Goal: Task Accomplishment & Management: Manage account settings

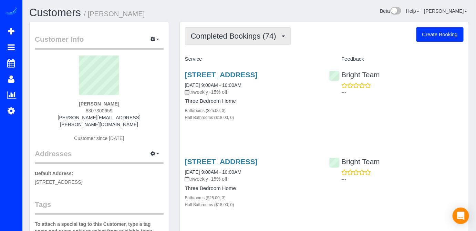
click at [251, 37] on span "Completed Bookings (74)" at bounding box center [235, 36] width 89 height 9
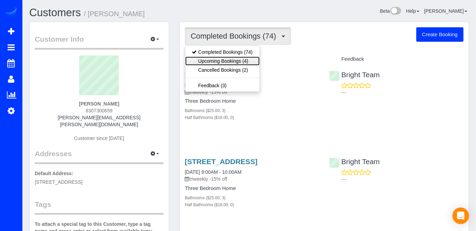
click at [248, 57] on link "Upcoming Bookings (4)" at bounding box center [222, 61] width 74 height 9
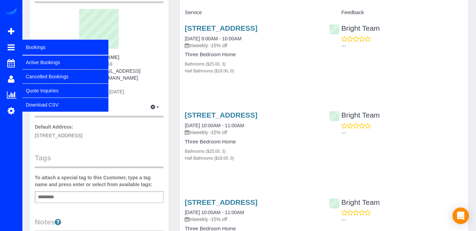
scroll to position [31, 0]
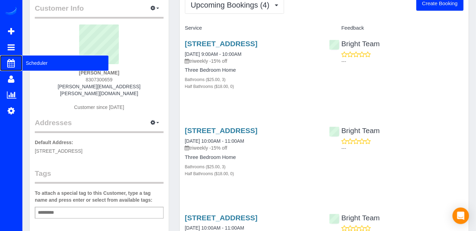
click at [63, 62] on span "Scheduler" at bounding box center [65, 63] width 86 height 16
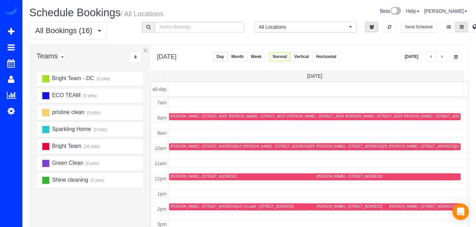
scroll to position [90, 0]
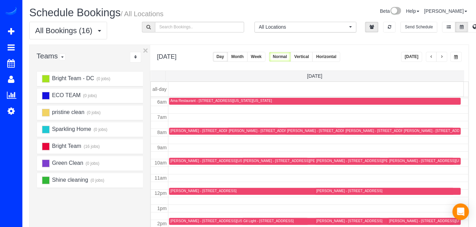
click at [444, 58] on span "button" at bounding box center [442, 57] width 3 height 4
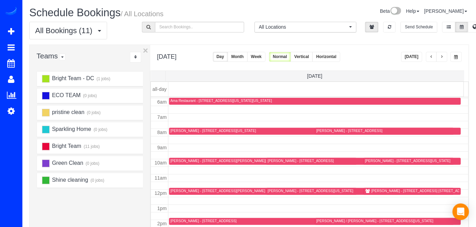
click at [366, 160] on div "Megan O'Doherty - 3815 14th St, Nw , Apartment 5, Washington, DC 20011" at bounding box center [408, 160] width 86 height 4
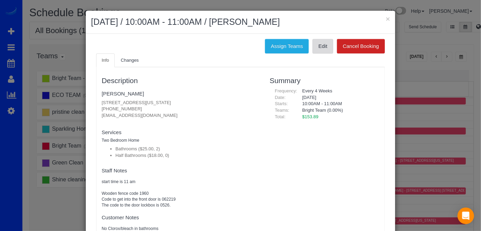
click at [320, 47] on link "Edit" at bounding box center [323, 46] width 21 height 14
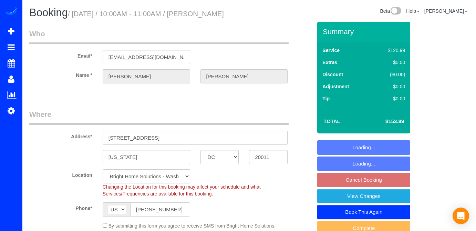
select select "DC"
select select "2"
select select "spot2"
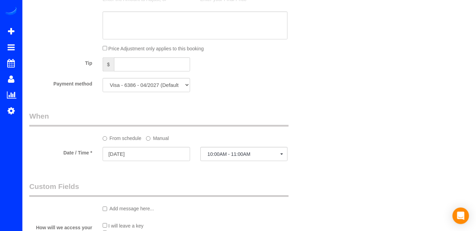
scroll to position [658, 0]
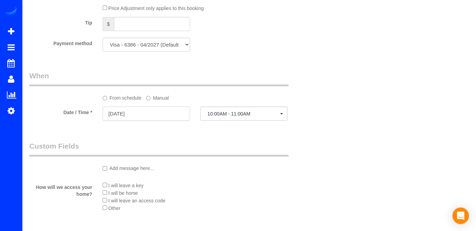
click at [148, 121] on input "[DATE]" at bounding box center [147, 114] width 88 height 14
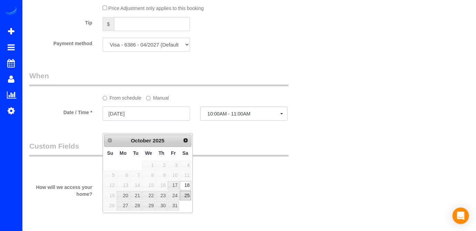
scroll to position [690, 0]
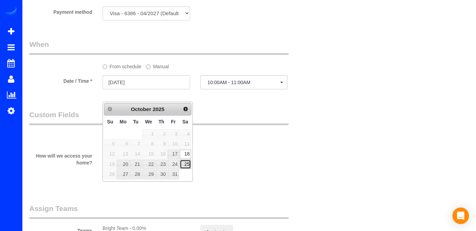
click at [186, 167] on link "25" at bounding box center [185, 164] width 11 height 9
type input "[DATE]"
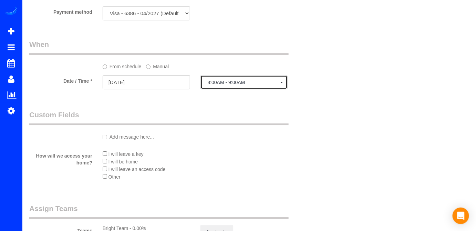
click at [244, 89] on button "8:00AM - 9:00AM" at bounding box center [245, 82] width 88 height 14
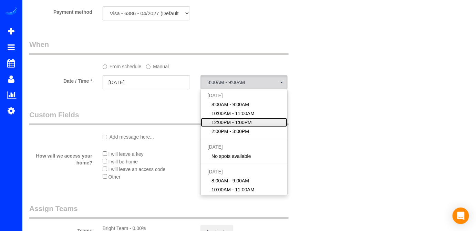
click at [228, 126] on span "12:00PM - 1:00PM" at bounding box center [232, 122] width 40 height 7
select select "spot20"
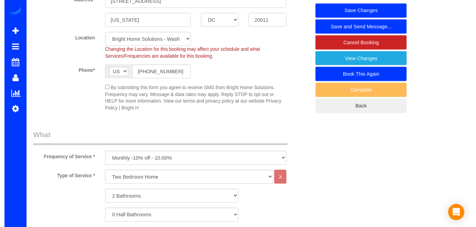
scroll to position [0, 0]
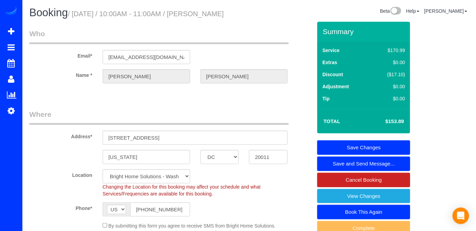
click at [371, 155] on link "Save Changes" at bounding box center [364, 147] width 93 height 14
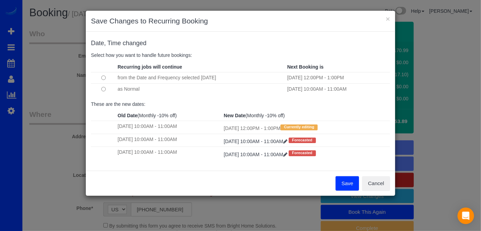
click at [353, 179] on button "Save" at bounding box center [347, 183] width 23 height 14
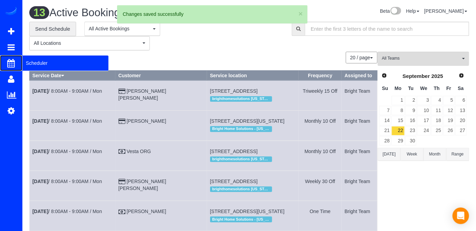
click at [25, 62] on span "Scheduler" at bounding box center [65, 63] width 86 height 16
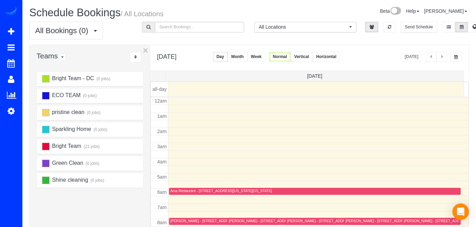
scroll to position [90, 0]
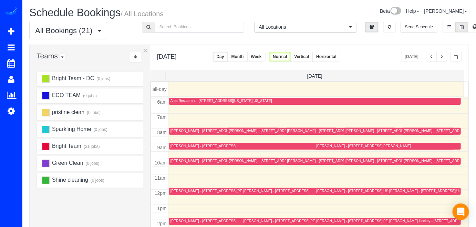
click at [175, 26] on input "text" at bounding box center [199, 27] width 89 height 11
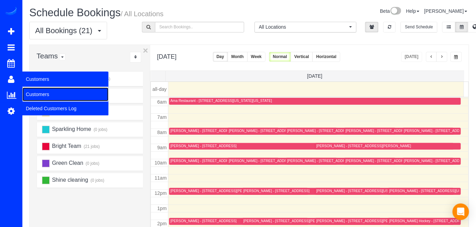
click at [37, 93] on link "Customers" at bounding box center [65, 94] width 86 height 14
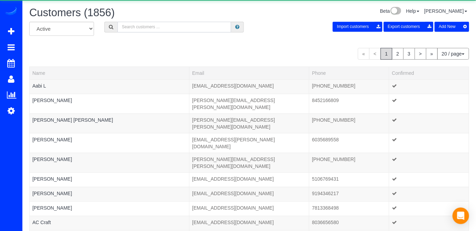
click at [153, 27] on input "text" at bounding box center [175, 27] width 114 height 11
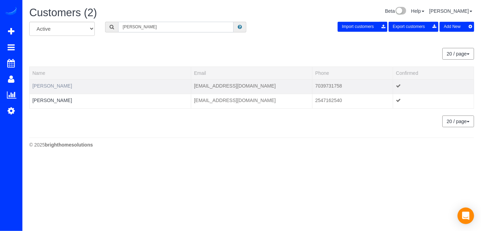
type input "[PERSON_NAME]"
click at [62, 87] on link "[PERSON_NAME]" at bounding box center [52, 86] width 40 height 6
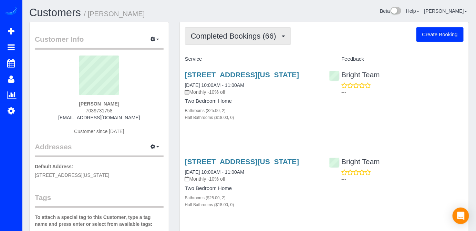
click at [251, 40] on button "Completed Bookings (66)" at bounding box center [238, 36] width 106 height 18
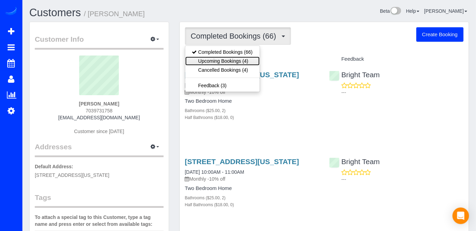
click at [254, 57] on link "Upcoming Bookings (4)" at bounding box center [222, 61] width 74 height 9
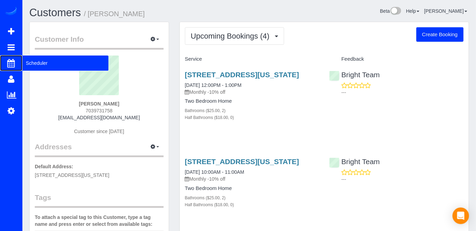
click at [37, 65] on span "Scheduler" at bounding box center [65, 63] width 86 height 16
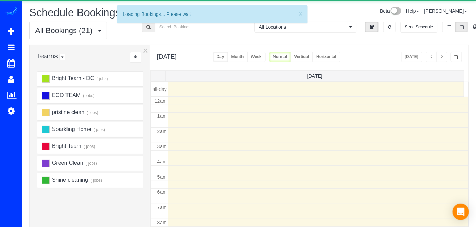
scroll to position [90, 0]
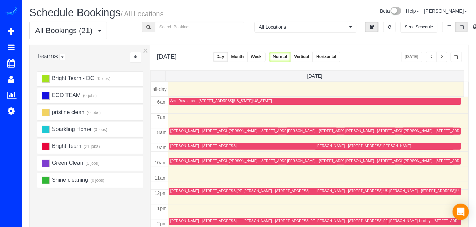
click at [430, 57] on button "button" at bounding box center [431, 57] width 11 height 10
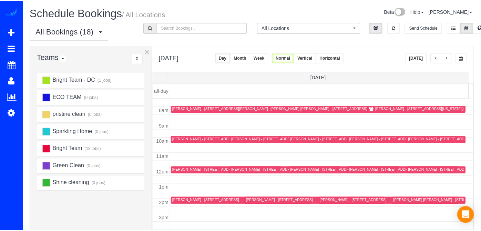
scroll to position [136, 0]
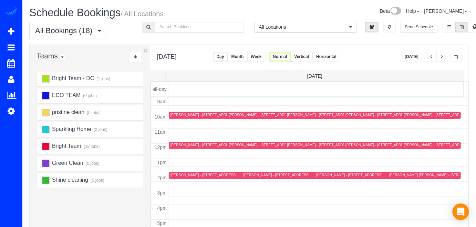
click at [172, 174] on div "[PERSON_NAME] - [STREET_ADDRESS]" at bounding box center [204, 174] width 66 height 4
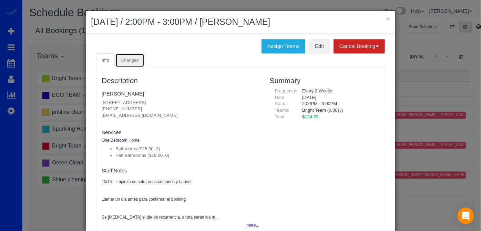
click at [130, 56] on link "Changes" at bounding box center [129, 60] width 29 height 14
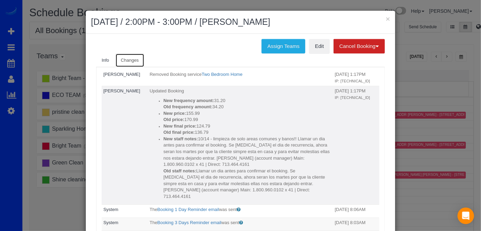
scroll to position [157, 0]
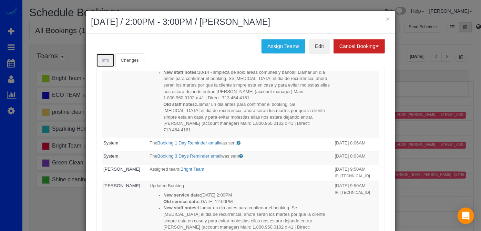
click at [108, 63] on link "Info" at bounding box center [105, 60] width 19 height 14
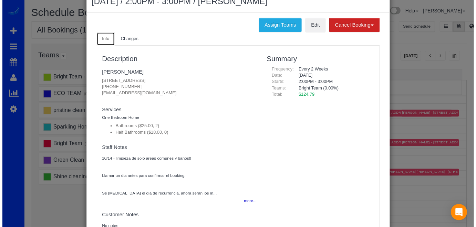
scroll to position [0, 0]
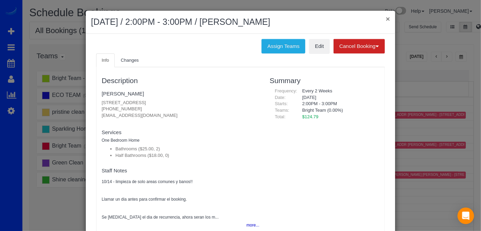
click at [386, 19] on button "×" at bounding box center [388, 18] width 4 height 7
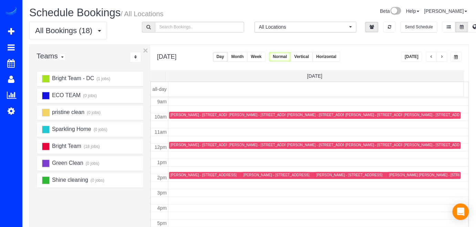
click at [445, 58] on button "button" at bounding box center [442, 57] width 11 height 10
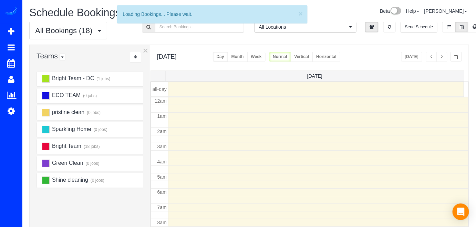
scroll to position [90, 0]
click at [445, 58] on button "button" at bounding box center [442, 57] width 11 height 10
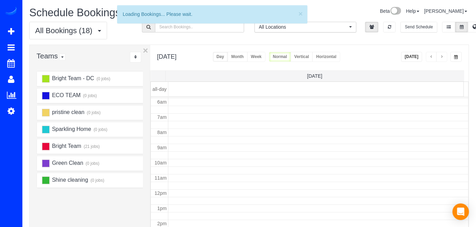
click at [445, 58] on button "button" at bounding box center [442, 57] width 11 height 10
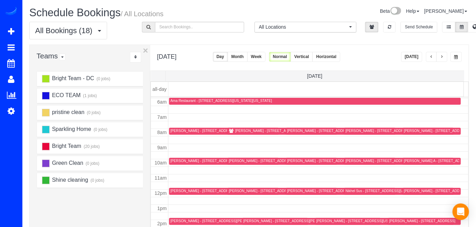
click at [445, 58] on button "button" at bounding box center [442, 57] width 11 height 10
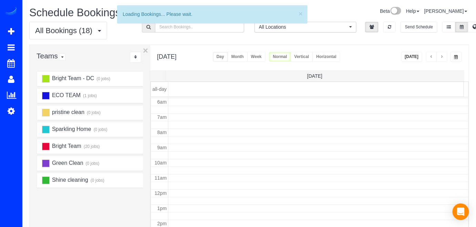
click at [445, 58] on button "button" at bounding box center [442, 57] width 11 height 10
click at [444, 58] on span "button" at bounding box center [442, 57] width 3 height 4
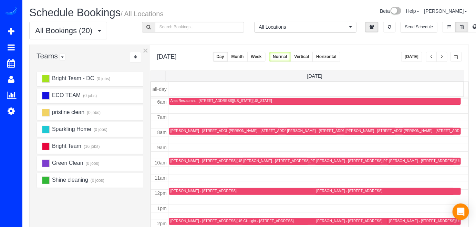
click at [444, 57] on span "button" at bounding box center [442, 57] width 3 height 4
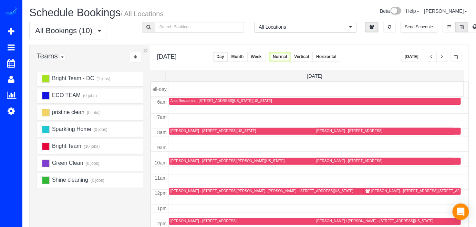
click at [444, 57] on span "button" at bounding box center [442, 57] width 3 height 4
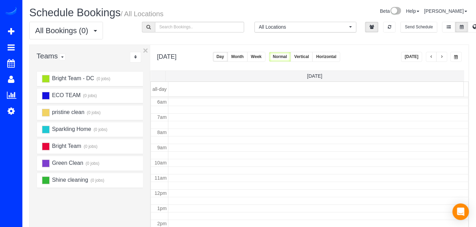
click at [444, 57] on span "button" at bounding box center [442, 57] width 3 height 4
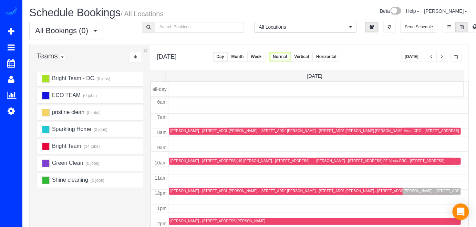
click at [444, 57] on span "button" at bounding box center [442, 57] width 3 height 4
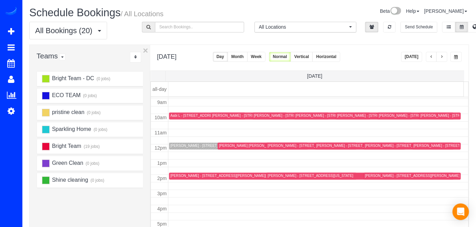
scroll to position [136, 0]
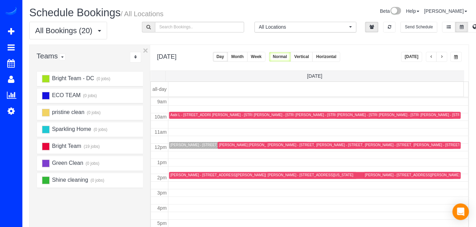
click at [408, 60] on button "[DATE]" at bounding box center [412, 57] width 21 height 10
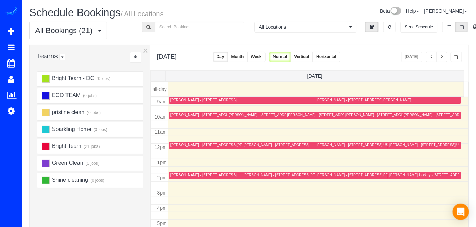
click at [431, 54] on button "button" at bounding box center [431, 57] width 11 height 10
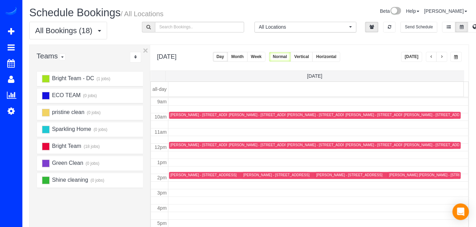
click at [180, 174] on div "[PERSON_NAME] - [STREET_ADDRESS]" at bounding box center [204, 174] width 66 height 4
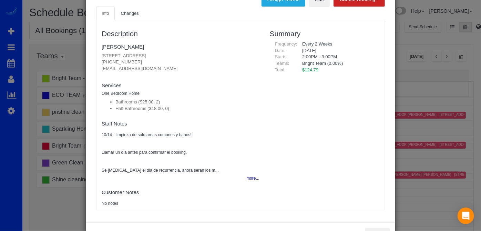
scroll to position [10, 0]
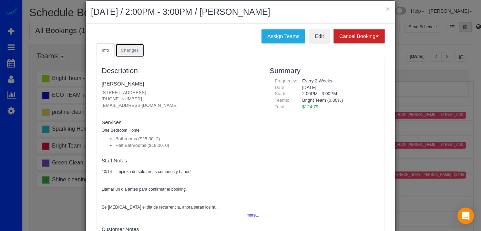
click at [128, 49] on span "Changes" at bounding box center [130, 50] width 18 height 5
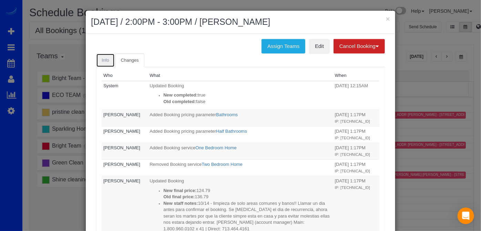
click at [107, 62] on link "Info" at bounding box center [105, 60] width 19 height 14
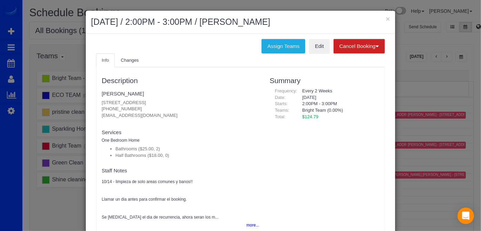
click at [124, 96] on fieldset "[PERSON_NAME] [STREET_ADDRESS] [PHONE_NUMBER] [EMAIL_ADDRESS][DOMAIN_NAME] new …" at bounding box center [181, 106] width 158 height 36
click at [119, 93] on link "[PERSON_NAME]" at bounding box center [123, 94] width 42 height 6
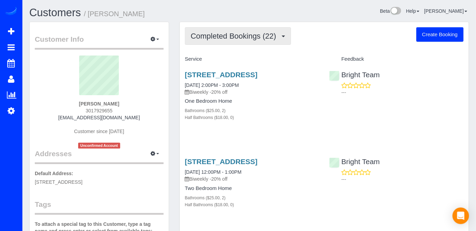
drag, startPoint x: 257, startPoint y: 38, endPoint x: 264, endPoint y: 78, distance: 41.0
click at [257, 38] on span "Completed Bookings (22)" at bounding box center [235, 36] width 89 height 9
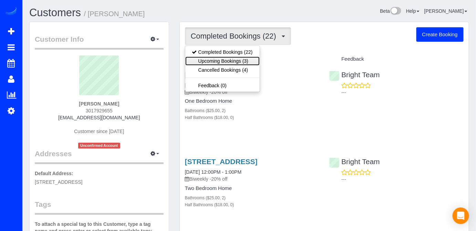
click at [238, 59] on link "Upcoming Bookings (3)" at bounding box center [222, 61] width 74 height 9
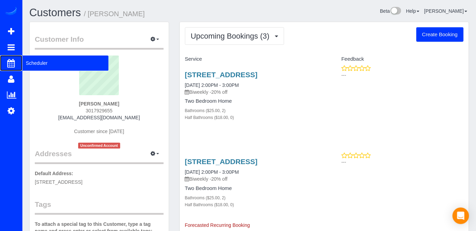
click at [29, 63] on span "Scheduler" at bounding box center [65, 63] width 86 height 16
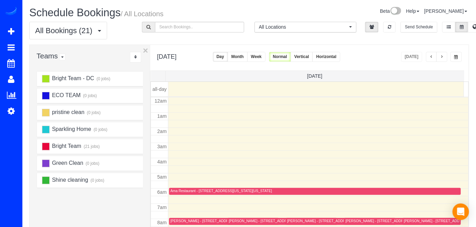
scroll to position [90, 0]
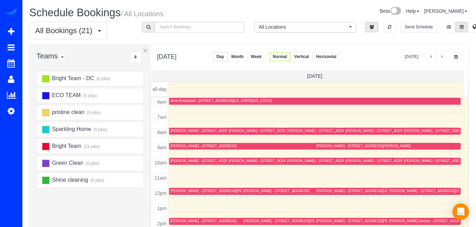
click at [441, 59] on button "button" at bounding box center [442, 57] width 11 height 10
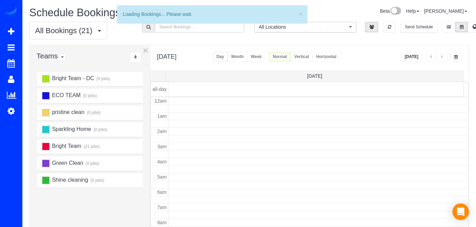
click at [441, 60] on button "button" at bounding box center [442, 57] width 11 height 10
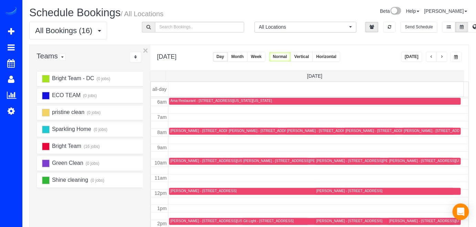
click at [422, 57] on button "[DATE]" at bounding box center [412, 57] width 21 height 10
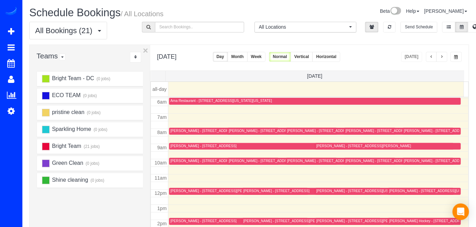
click at [441, 58] on button "button" at bounding box center [442, 57] width 11 height 10
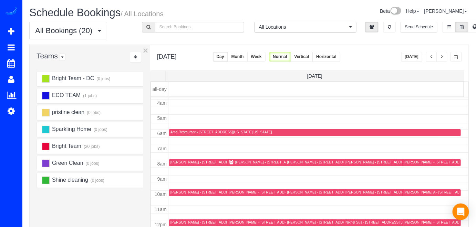
scroll to position [62, 0]
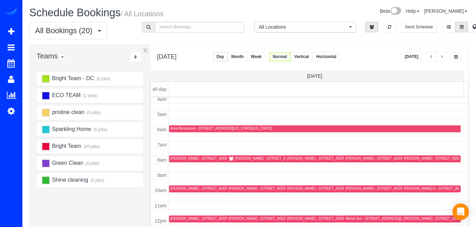
click at [443, 60] on button "button" at bounding box center [442, 57] width 11 height 10
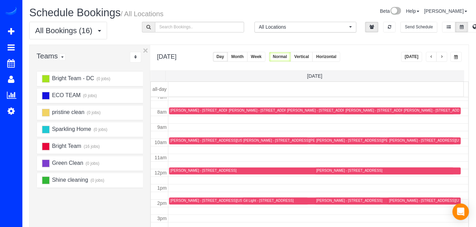
scroll to position [121, 0]
